Goal: Information Seeking & Learning: Find specific fact

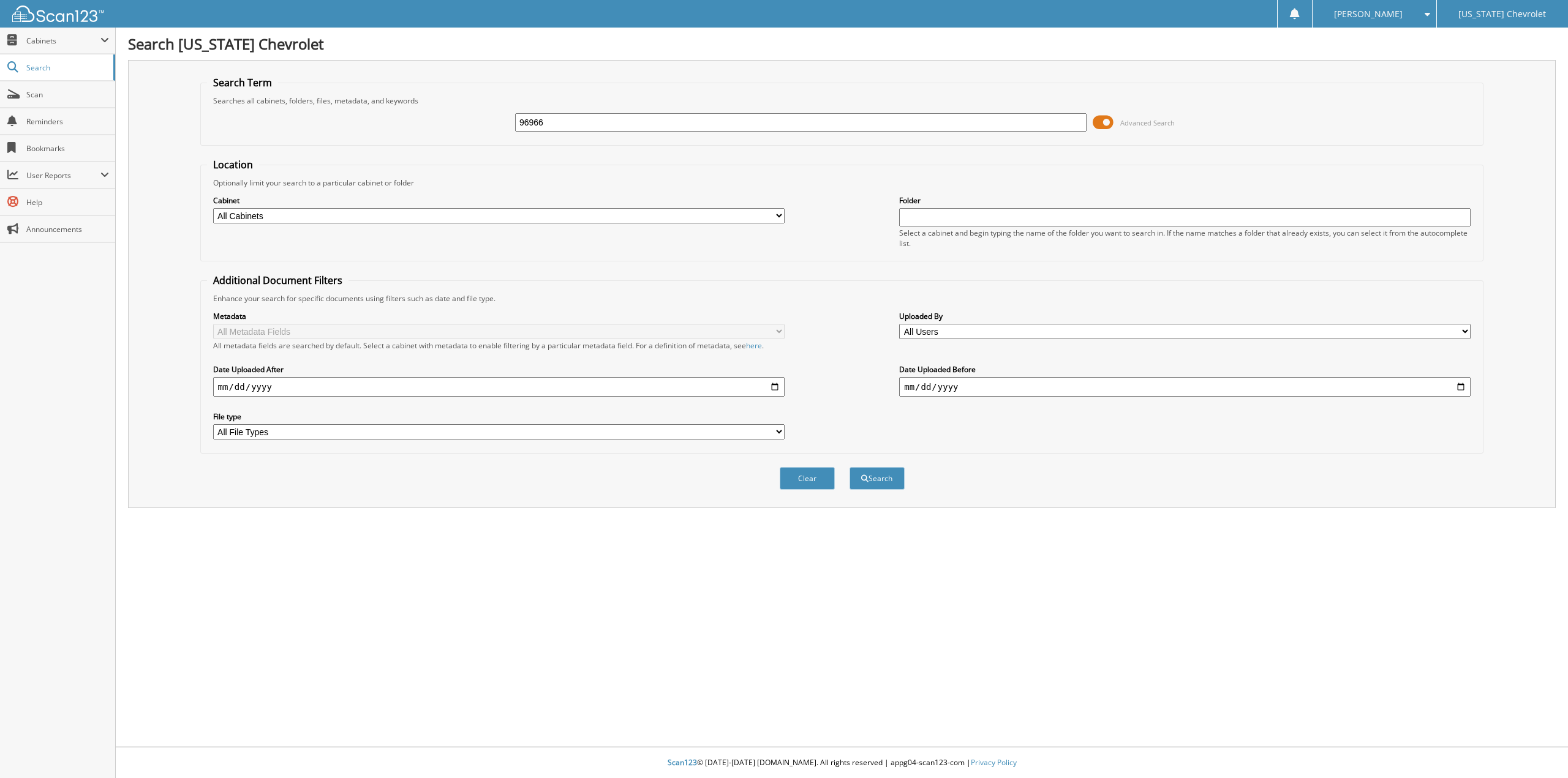
type input "96966"
click at [849, 467] on button "Search" at bounding box center [877, 479] width 55 height 23
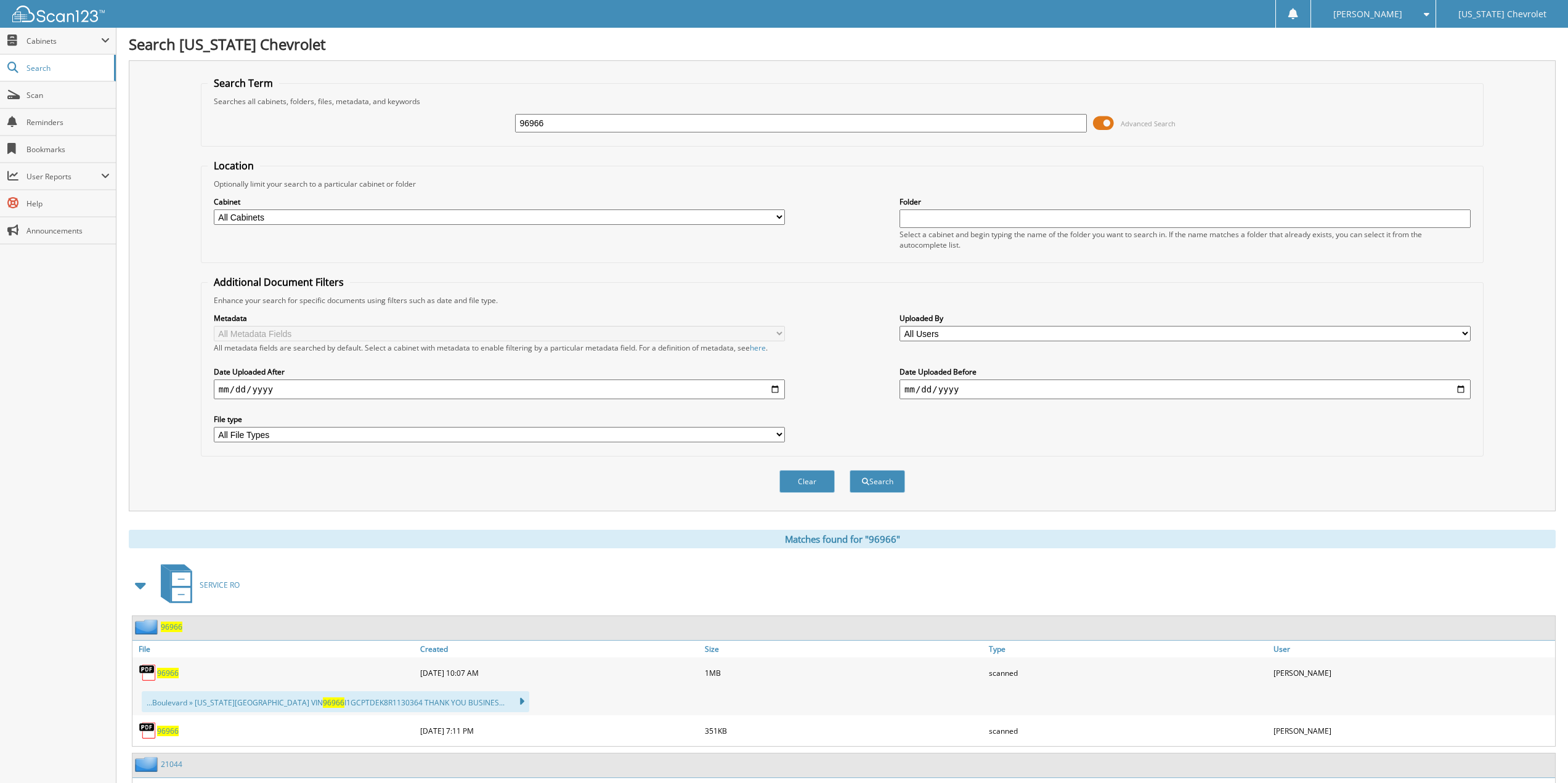
click at [169, 674] on span "96966" at bounding box center [168, 673] width 22 height 11
click at [1287, 111] on div "96966 Advanced Search" at bounding box center [842, 123] width 1269 height 34
